Goal: Information Seeking & Learning: Check status

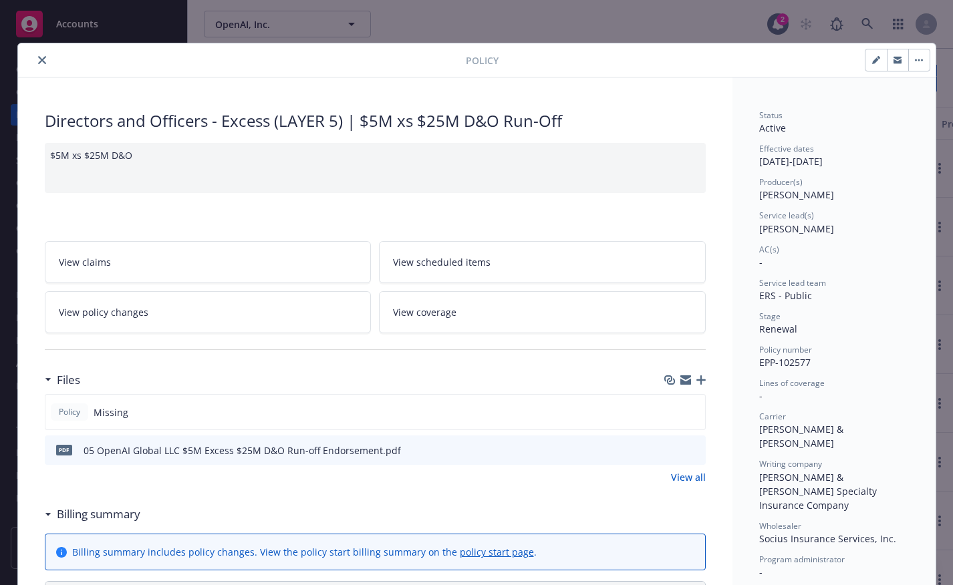
click at [569, 315] on link "View coverage" at bounding box center [542, 312] width 327 height 42
